Goal: Find specific page/section

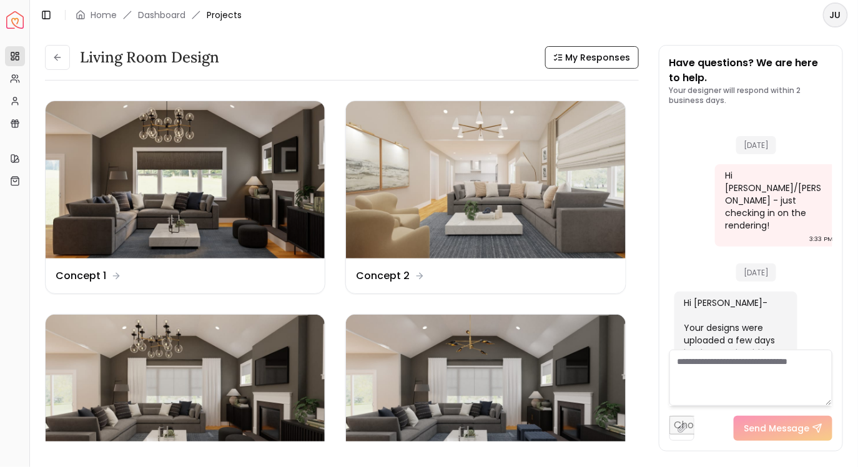
scroll to position [4126, 0]
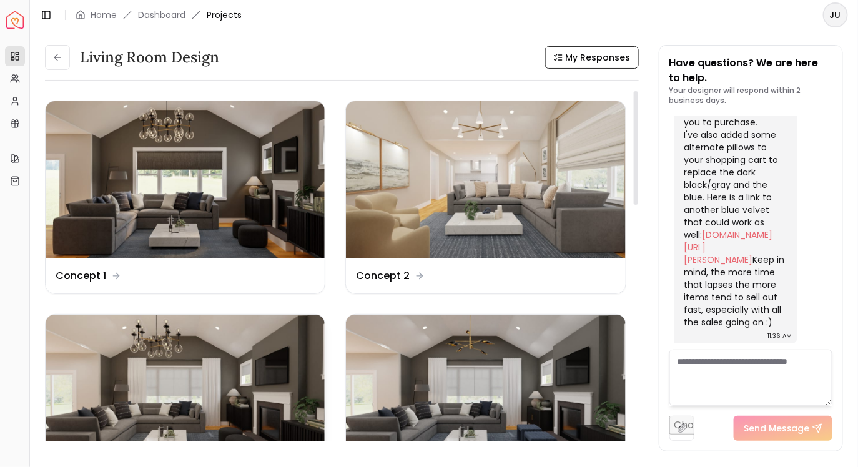
click at [202, 367] on img at bounding box center [185, 393] width 279 height 157
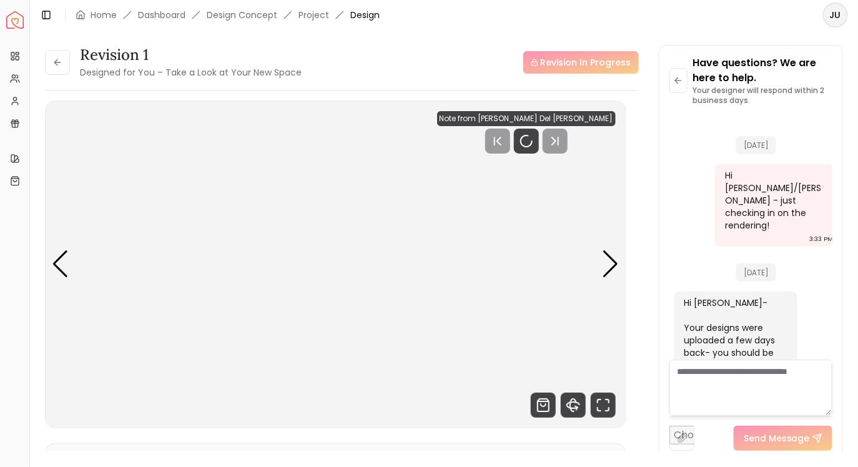
scroll to position [4116, 0]
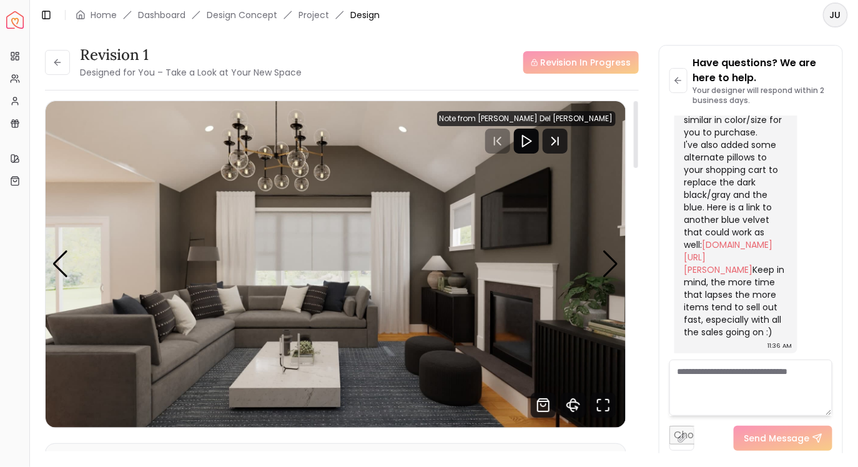
click at [539, 149] on div at bounding box center [526, 141] width 25 height 25
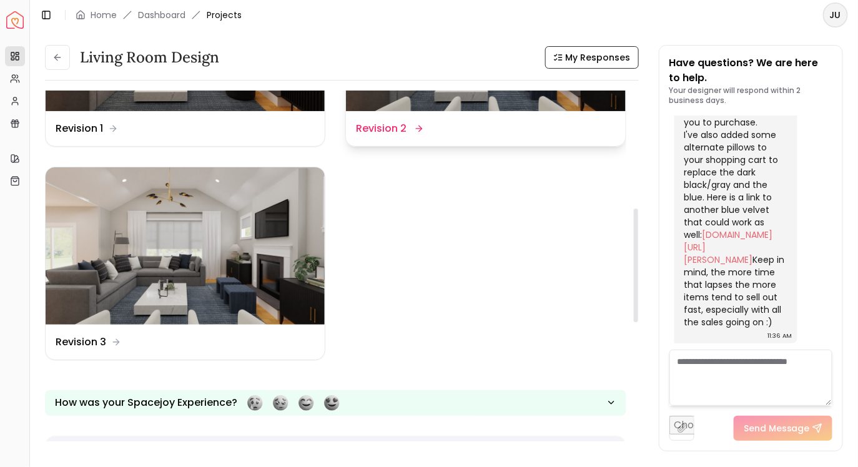
scroll to position [362, 0]
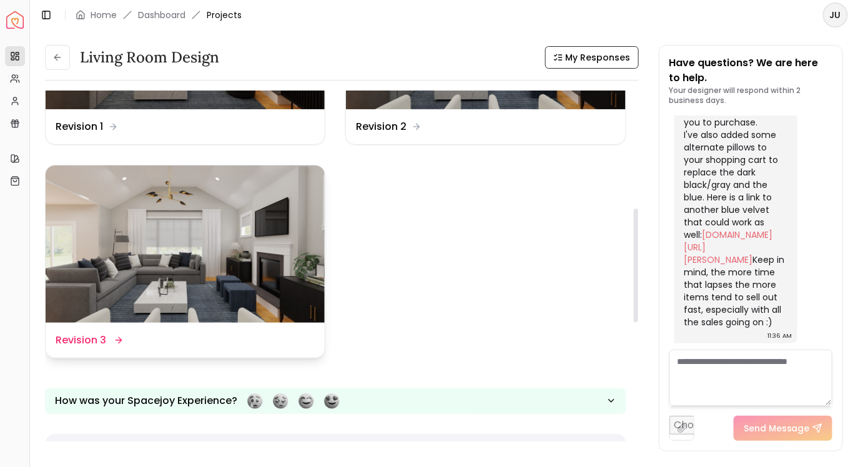
click at [179, 214] on img at bounding box center [185, 244] width 279 height 157
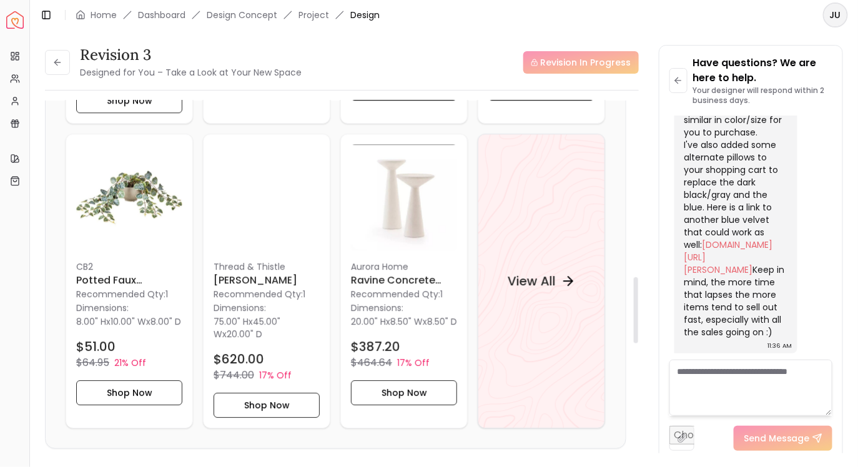
scroll to position [1132, 0]
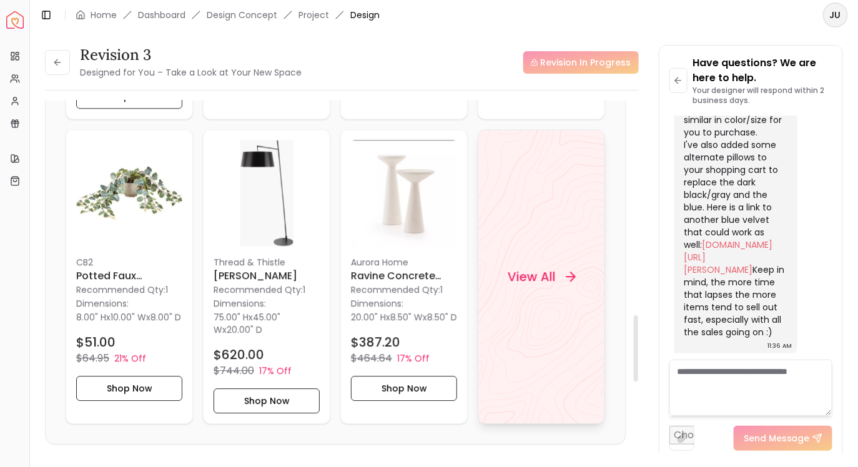
click at [523, 274] on h4 "View All" at bounding box center [532, 276] width 48 height 17
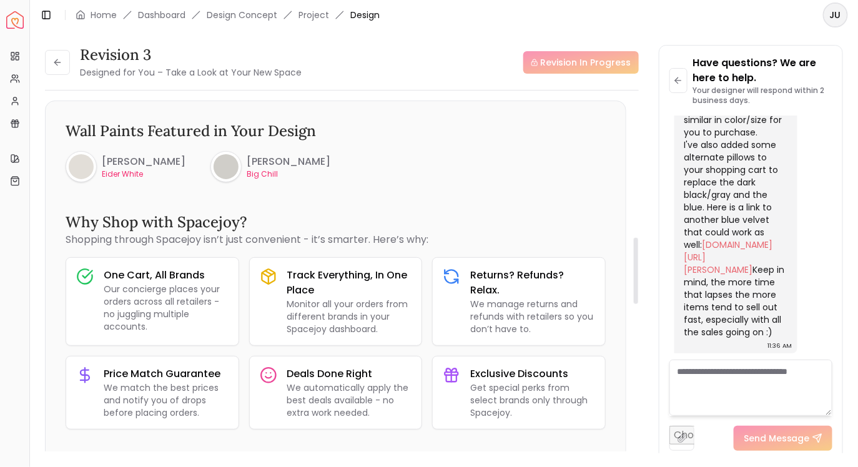
scroll to position [0, 0]
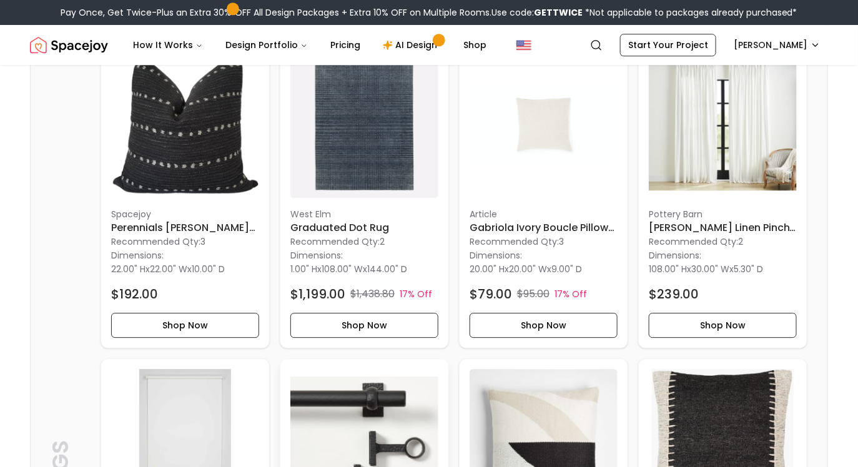
scroll to position [972, 0]
